Goal: Task Accomplishment & Management: Manage account settings

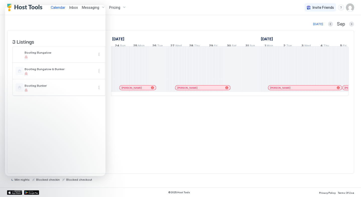
scroll to position [0, 279]
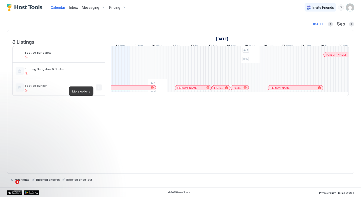
click at [98, 89] on button "More options" at bounding box center [99, 88] width 6 height 6
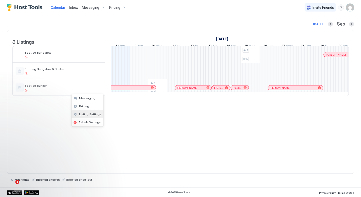
click at [89, 116] on span "Listing Settings" at bounding box center [90, 115] width 22 height 4
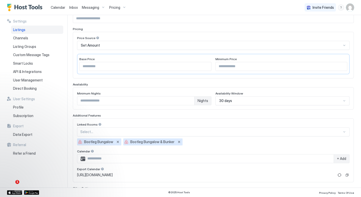
scroll to position [75, 0]
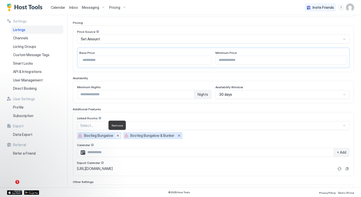
drag, startPoint x: 118, startPoint y: 133, endPoint x: 147, endPoint y: 57, distance: 81.5
click at [147, 57] on div "Enable Listing Listing Nickname Pricing Price Source Set Amount Base Price ** M…" at bounding box center [213, 105] width 281 height 223
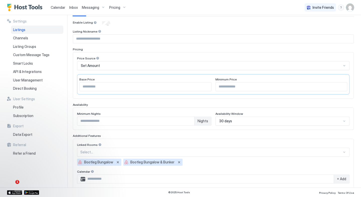
scroll to position [50, 0]
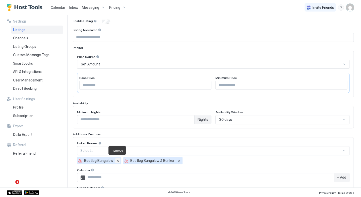
click at [118, 159] on button "Remove" at bounding box center [117, 160] width 5 height 5
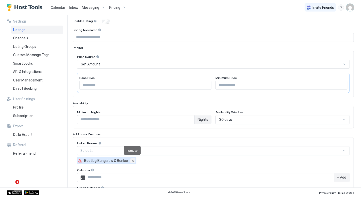
click at [130, 160] on button "Remove" at bounding box center [132, 160] width 5 height 5
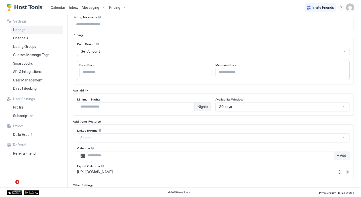
scroll to position [54, 0]
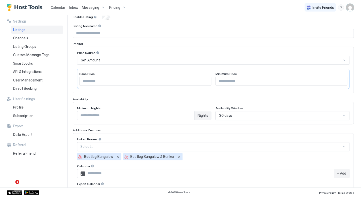
click at [20, 31] on span "Listings" at bounding box center [19, 30] width 12 height 5
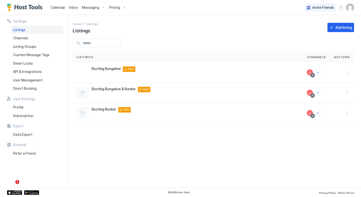
click at [110, 87] on span "Bootleg Bungalow & Bunker" at bounding box center [114, 89] width 44 height 5
click at [347, 93] on button "More options" at bounding box center [347, 93] width 6 height 6
click at [336, 114] on span "Listing Settings" at bounding box center [336, 116] width 22 height 4
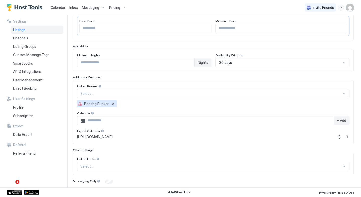
scroll to position [109, 0]
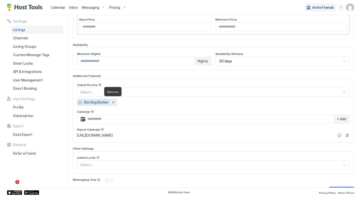
click at [113, 101] on button "Remove" at bounding box center [113, 102] width 5 height 5
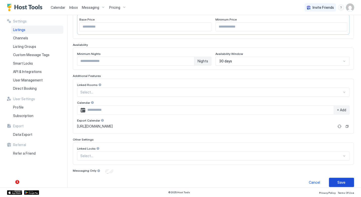
drag, startPoint x: 337, startPoint y: 181, endPoint x: 359, endPoint y: 166, distance: 27.5
click at [338, 181] on div "Save" at bounding box center [342, 182] width 8 height 5
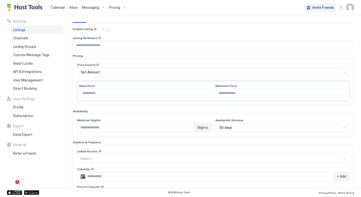
scroll to position [42, 0]
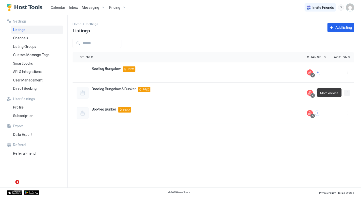
click at [348, 92] on button "More options" at bounding box center [347, 93] width 6 height 6
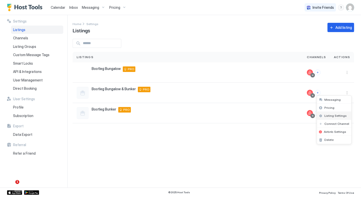
click at [332, 117] on span "Listing Settings" at bounding box center [336, 116] width 22 height 4
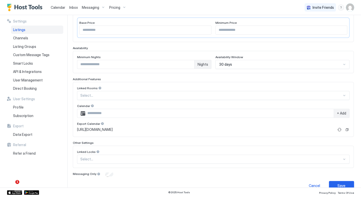
scroll to position [113, 0]
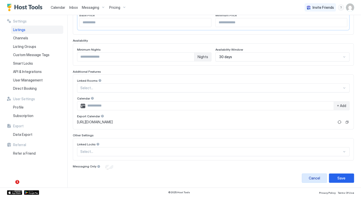
click at [310, 179] on div "Cancel" at bounding box center [314, 178] width 11 height 5
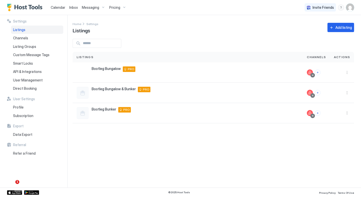
click at [346, 118] on div at bounding box center [342, 113] width 24 height 20
click at [347, 114] on button "More options" at bounding box center [347, 113] width 6 height 6
click at [341, 135] on span "Listing Settings" at bounding box center [336, 136] width 22 height 4
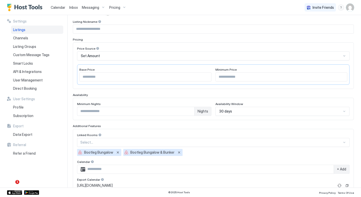
scroll to position [117, 0]
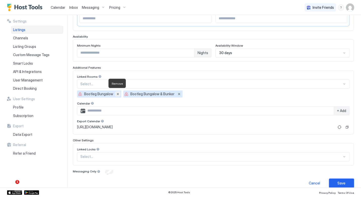
click at [118, 92] on button "Remove" at bounding box center [117, 94] width 5 height 5
click at [177, 93] on button "Remove" at bounding box center [179, 94] width 5 height 5
click at [119, 94] on button "Remove" at bounding box center [117, 94] width 5 height 5
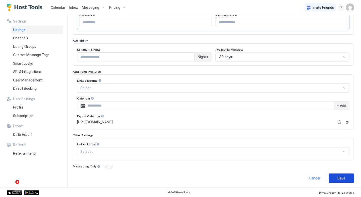
click at [338, 176] on div "Save" at bounding box center [342, 178] width 8 height 5
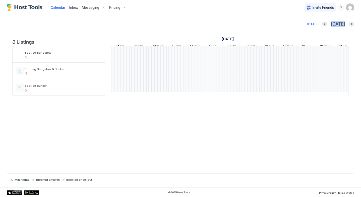
scroll to position [0, 372]
click at [327, 24] on button "Previous month" at bounding box center [324, 24] width 5 height 5
click at [333, 24] on button "Previous month" at bounding box center [331, 24] width 5 height 5
click at [333, 24] on div "May" at bounding box center [341, 24] width 27 height 6
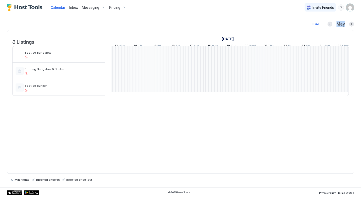
click at [333, 24] on div "May" at bounding box center [341, 24] width 27 height 6
drag, startPoint x: 333, startPoint y: 24, endPoint x: 330, endPoint y: 24, distance: 3.5
click at [330, 24] on button "Previous month" at bounding box center [330, 24] width 5 height 5
click at [330, 24] on button "Previous month" at bounding box center [331, 24] width 5 height 5
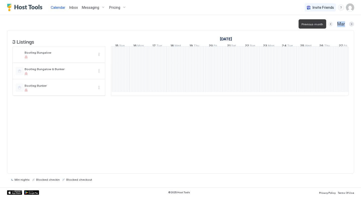
click at [330, 24] on button "Previous month" at bounding box center [330, 24] width 5 height 5
click at [330, 24] on button "Previous month" at bounding box center [331, 24] width 5 height 5
click at [330, 24] on button "Previous month" at bounding box center [330, 24] width 5 height 5
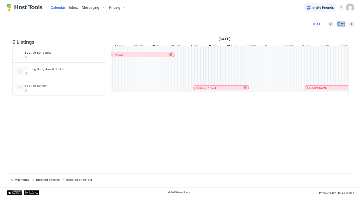
click at [330, 24] on button "Previous month" at bounding box center [330, 24] width 5 height 5
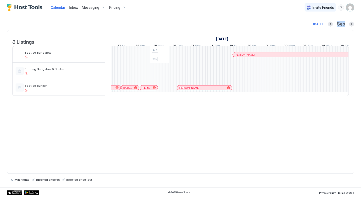
scroll to position [0, 318]
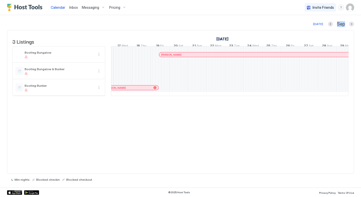
click at [239, 79] on div "1 $89 1 $95 [PERSON_NAME] [PERSON_NAME] [PERSON_NAME] [PERSON_NAME] [PERSON_NAM…" at bounding box center [234, 70] width 985 height 49
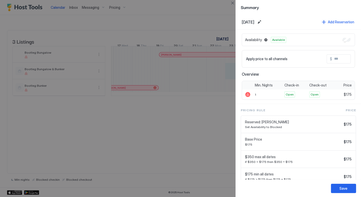
click at [213, 131] on div at bounding box center [180, 98] width 361 height 197
click at [234, 3] on button "Close" at bounding box center [233, 3] width 6 height 6
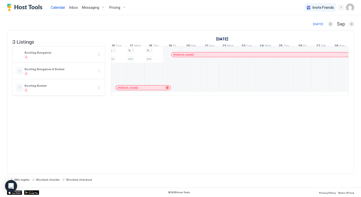
click at [243, 71] on div "1 $89 1 $95 1 $95 1 $95 1 $95 Lucinda Custer Aimee Lischke Chanel Schultz-Arigo…" at bounding box center [172, 70] width 985 height 49
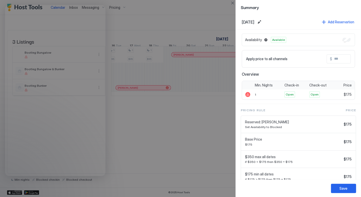
click at [177, 124] on div at bounding box center [180, 98] width 361 height 197
click at [178, 19] on div at bounding box center [180, 98] width 361 height 197
click at [232, 3] on button "Close" at bounding box center [233, 3] width 6 height 6
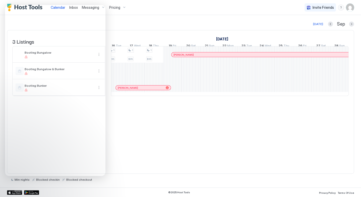
click at [136, 20] on div "Today Sep 3 Listings August 2025 September 2025 October 2025 24 Sun 25 Mon 26 T…" at bounding box center [180, 101] width 347 height 173
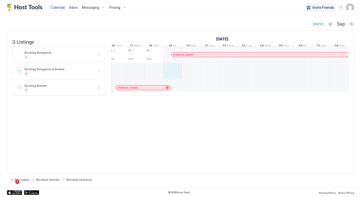
click at [174, 76] on div "1 $89 1 $95 1 $95 1 $95 1 $95 Lucinda Custer Aimee Lischke Chanel Schultz-Arigo…" at bounding box center [172, 70] width 985 height 49
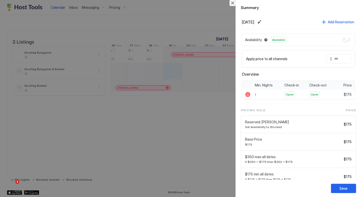
click at [231, 3] on button "Close" at bounding box center [233, 3] width 6 height 6
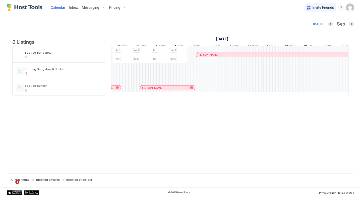
scroll to position [0, 405]
click at [203, 74] on div "1 $89 1 $95 1 $95 1 $95 1 $95 Lucinda Custer Aimee Lischke Chanel Schultz-Arigo…" at bounding box center [198, 70] width 985 height 49
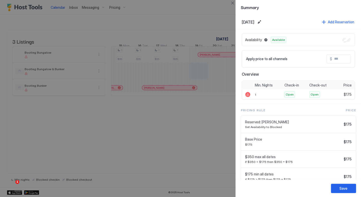
click at [181, 138] on div at bounding box center [180, 98] width 361 height 197
click at [233, 3] on button "Close" at bounding box center [233, 3] width 6 height 6
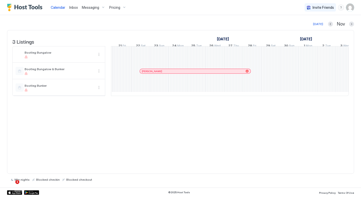
scroll to position [0, 599]
